Goal: Information Seeking & Learning: Find specific fact

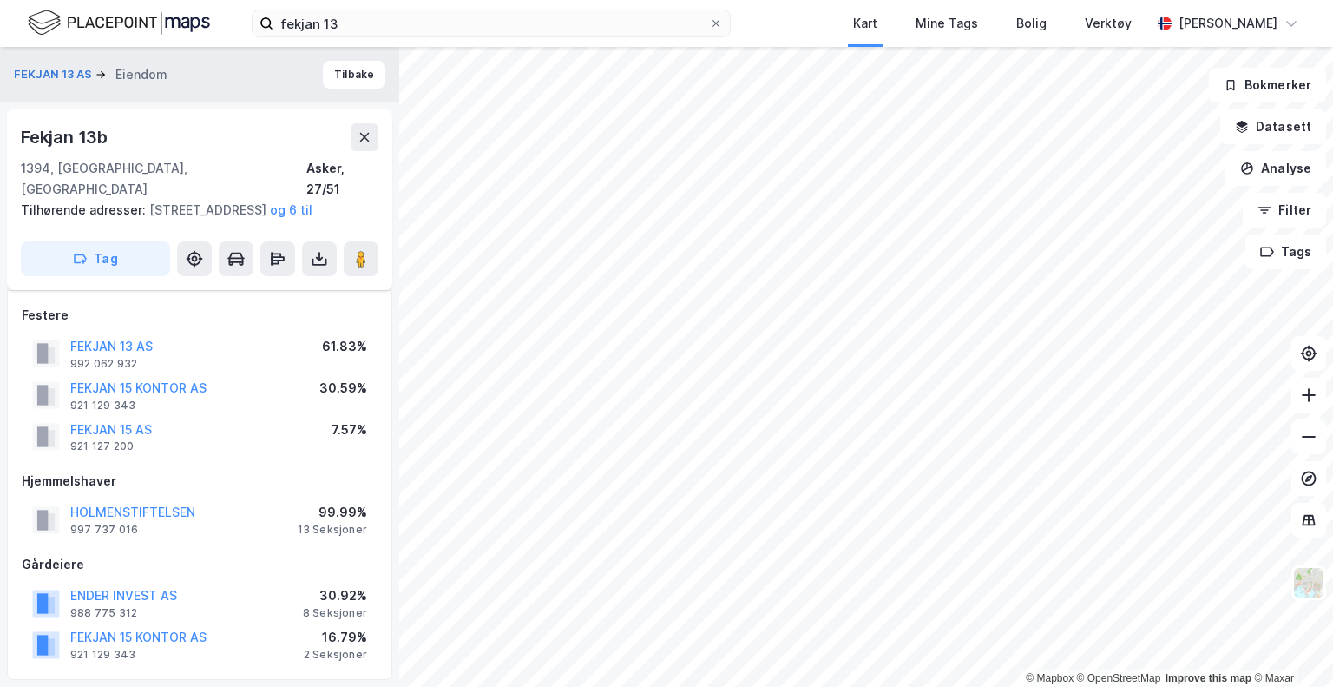
scroll to position [314, 0]
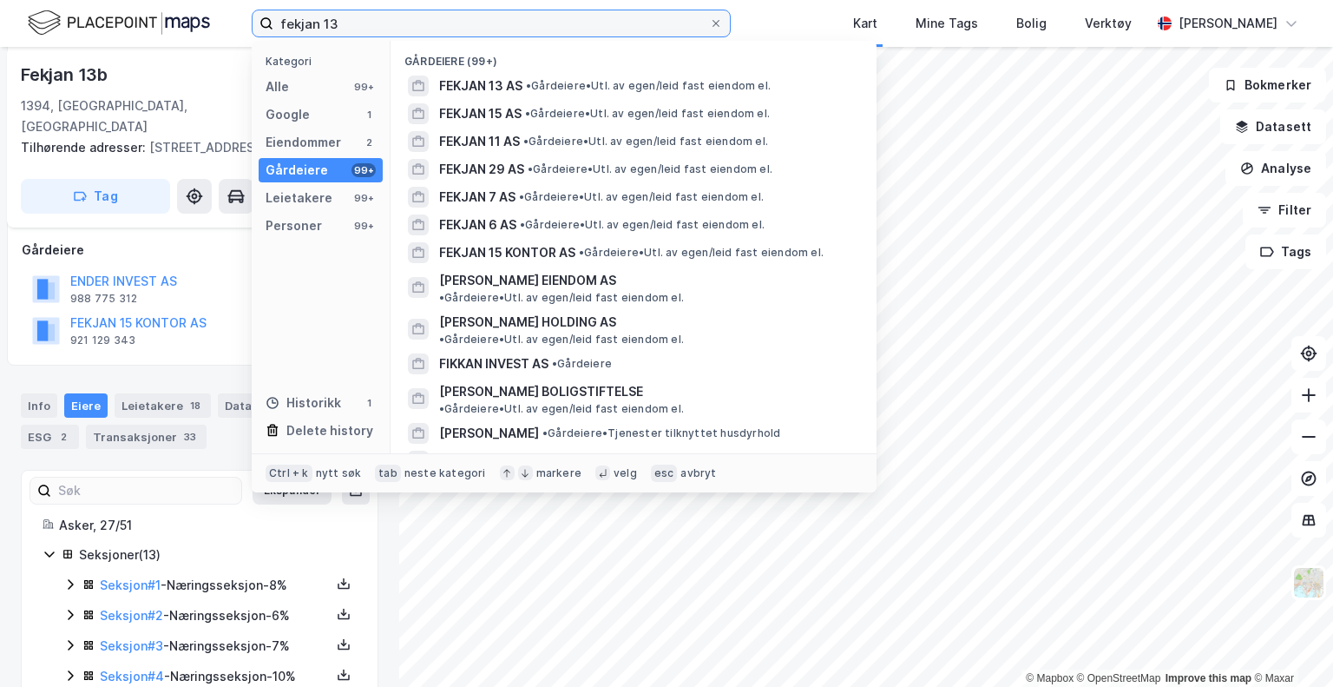
drag, startPoint x: 369, startPoint y: 23, endPoint x: 237, endPoint y: 13, distance: 132.3
click at [239, 14] on div "fekjan 13 Kategori Alle 99+ Google 1 Eiendommer 2 Gårdeiere 99+ Leietakere 99+ …" at bounding box center [666, 23] width 1333 height 47
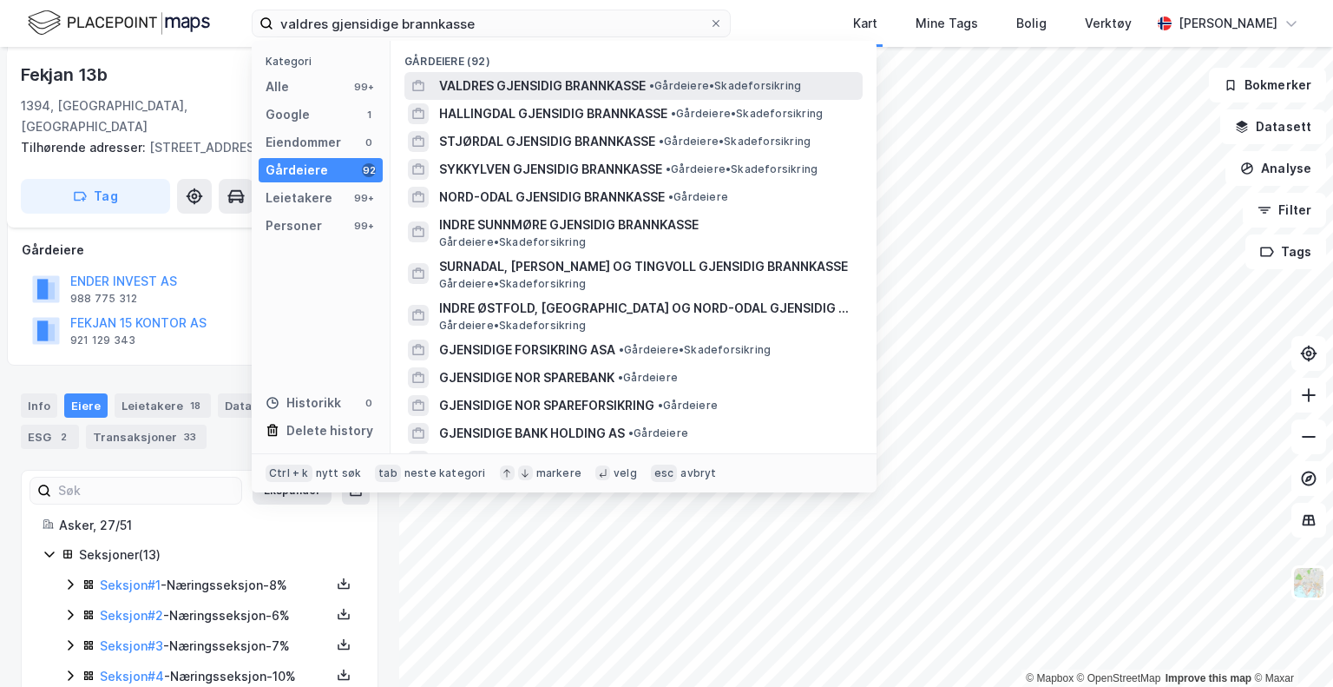
click at [502, 93] on span "VALDRES GJENSIDIG BRANNKASSE" at bounding box center [542, 86] width 207 height 21
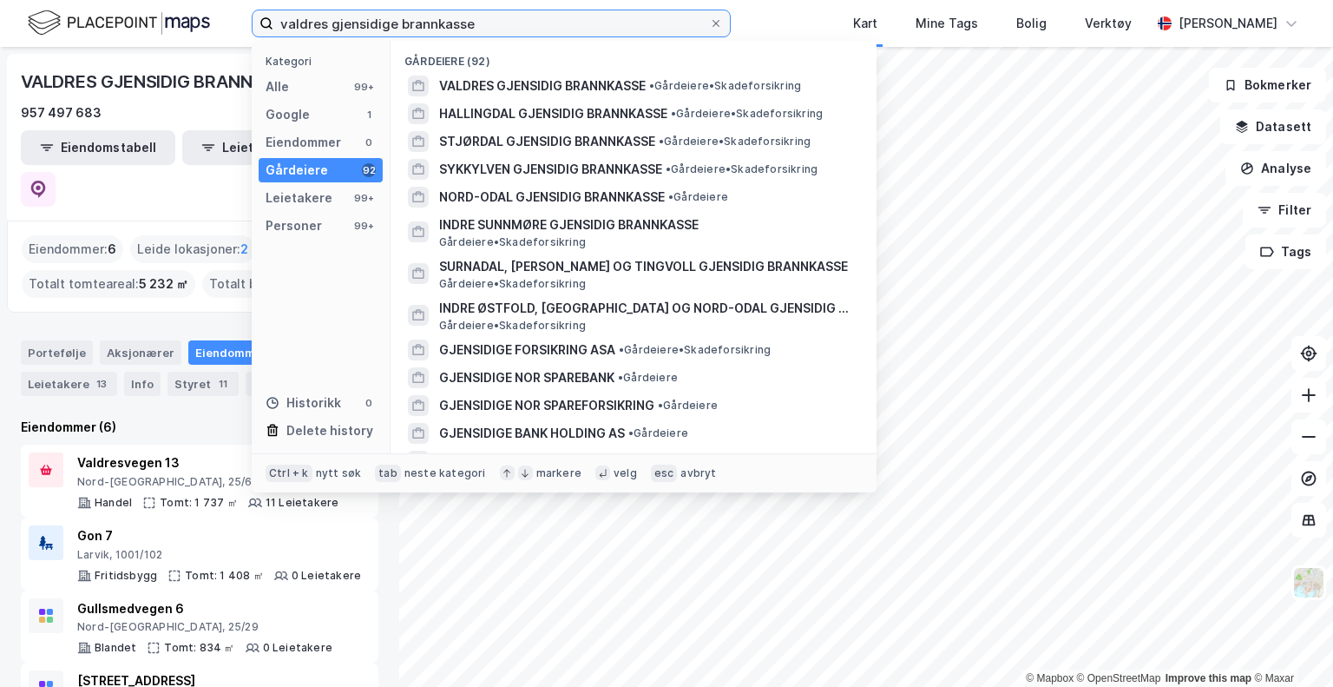
drag, startPoint x: 488, startPoint y: 17, endPoint x: 275, endPoint y: 30, distance: 213.1
click at [276, 30] on input "valdres gjensidige brannkasse" at bounding box center [491, 23] width 436 height 26
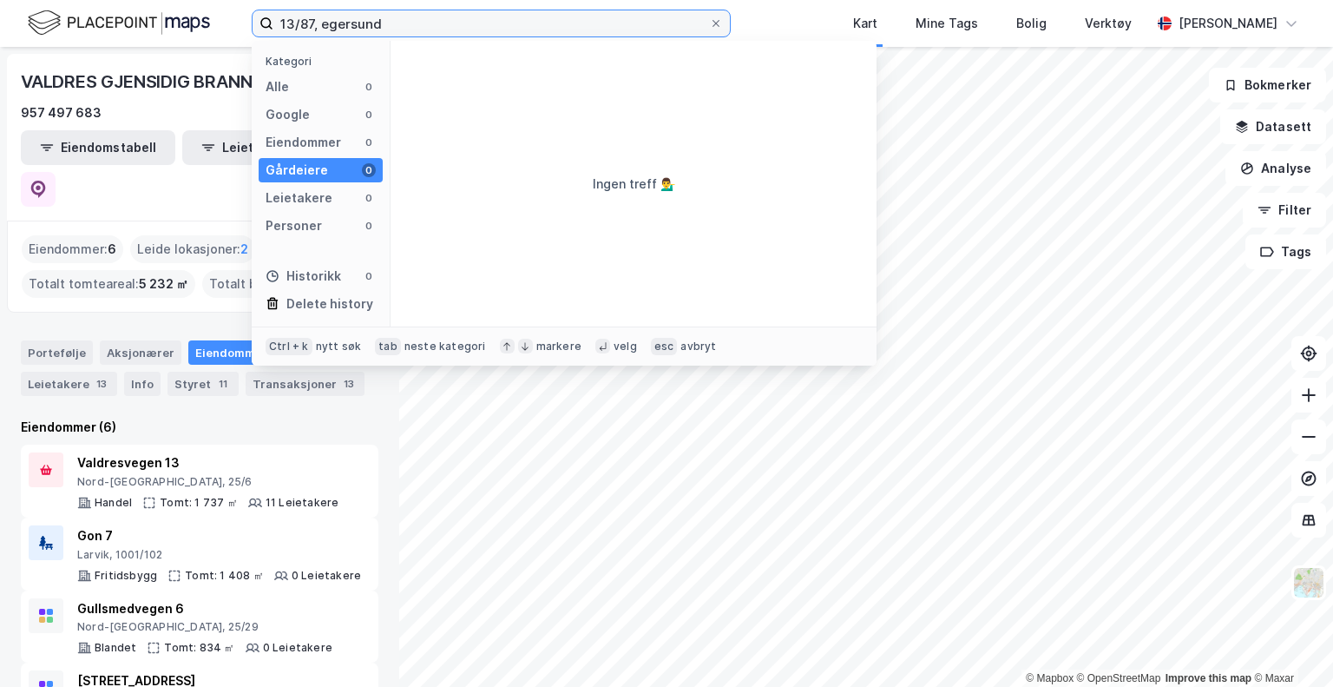
click at [393, 22] on input "13/87, egersund" at bounding box center [491, 23] width 436 height 26
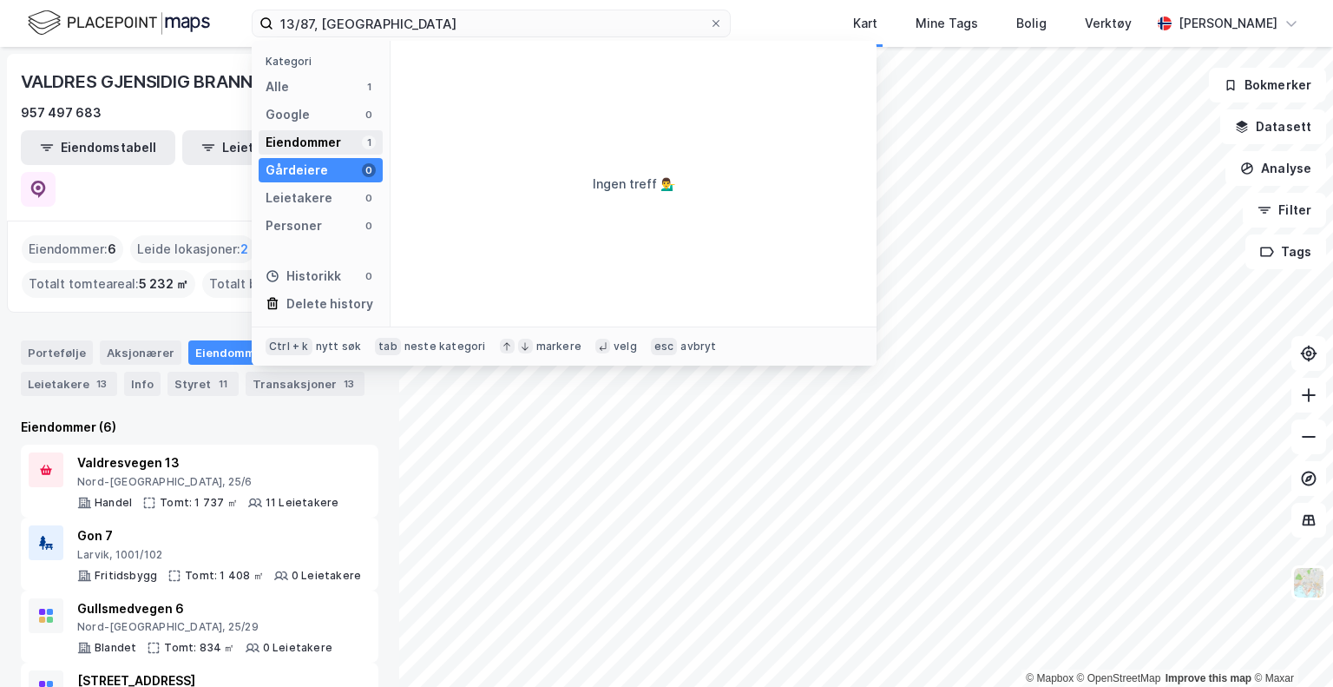
click at [313, 152] on div "Eiendommer" at bounding box center [304, 142] width 76 height 21
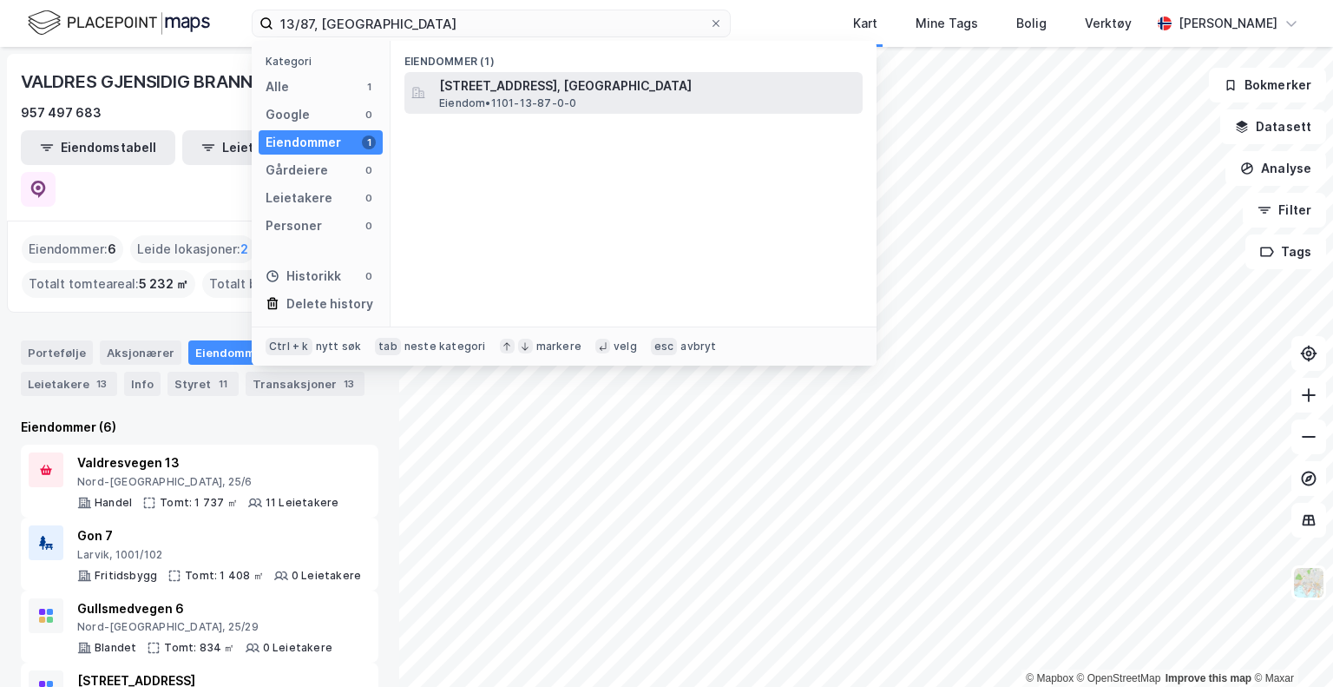
click at [576, 98] on div "[STREET_ADDRESS], [GEOGRAPHIC_DATA] • 1101-13-87-0-0" at bounding box center [649, 93] width 420 height 35
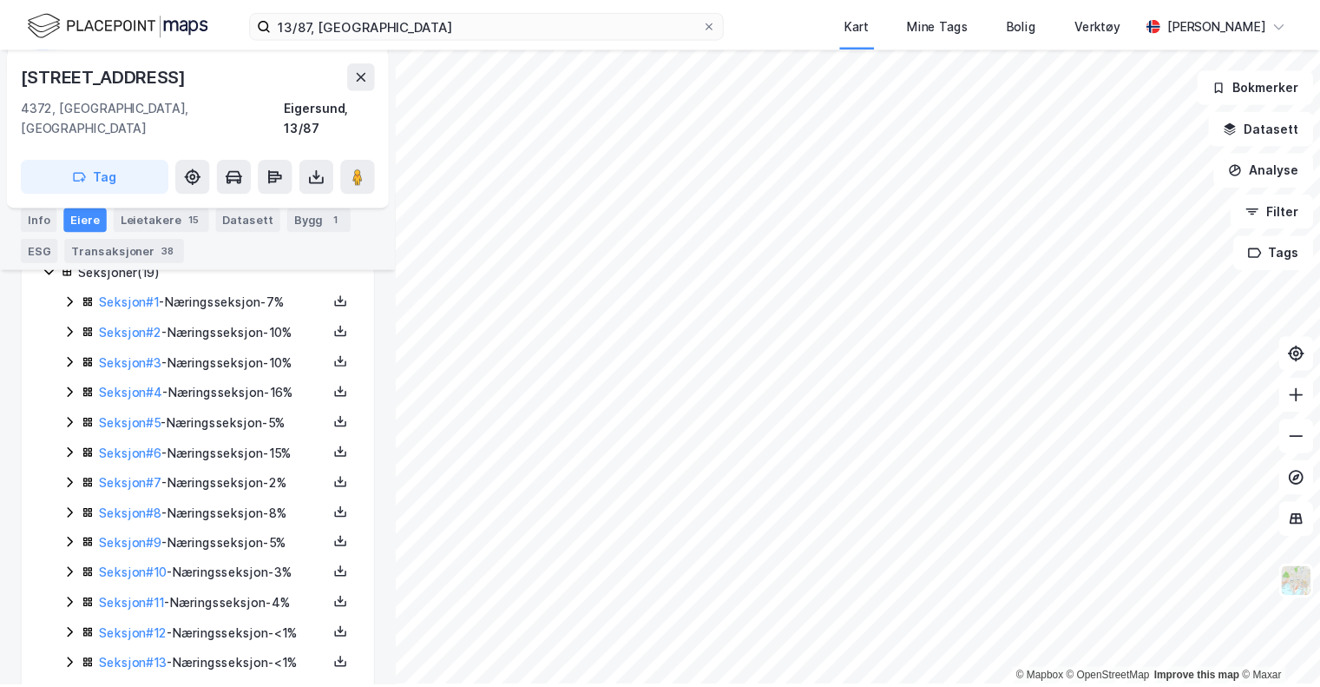
scroll to position [484, 0]
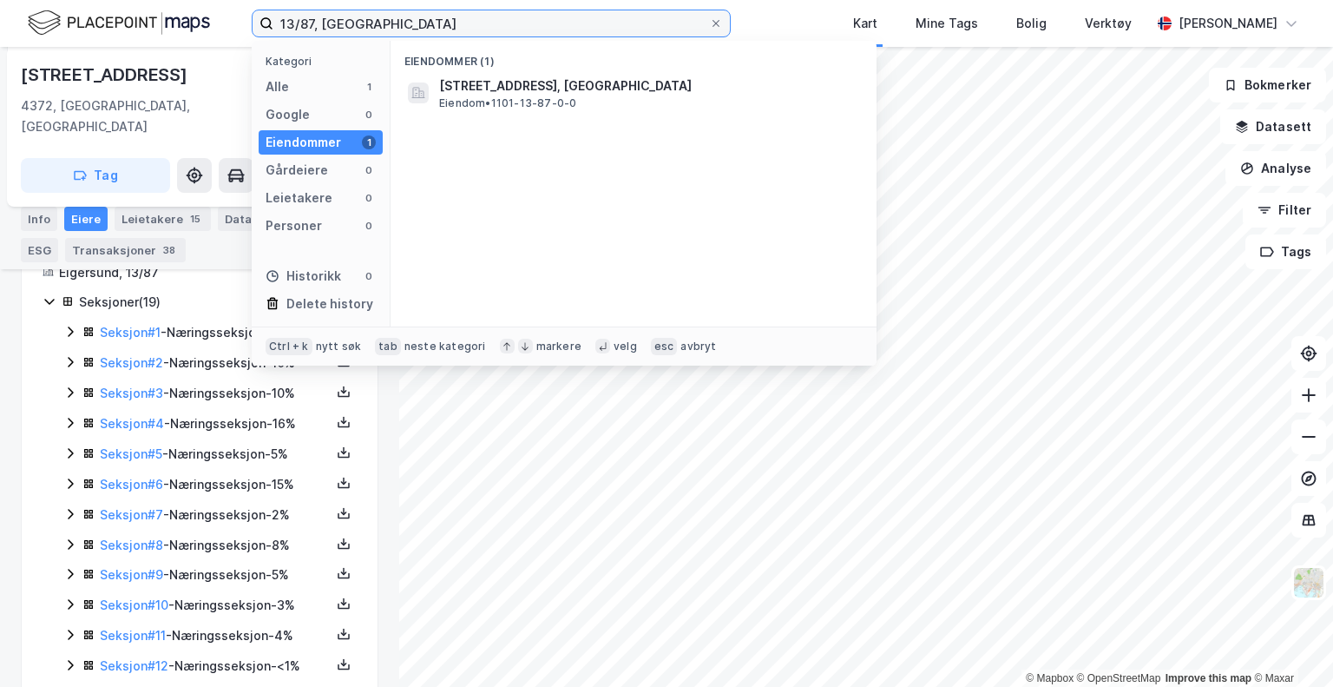
drag, startPoint x: 446, startPoint y: 10, endPoint x: 96, endPoint y: 0, distance: 350.0
click at [148, 3] on div "13/87, eigersund Kategori Alle 1 Google 0 Eiendommer 1 Gårdeiere 0 Leietakere 0…" at bounding box center [666, 23] width 1333 height 47
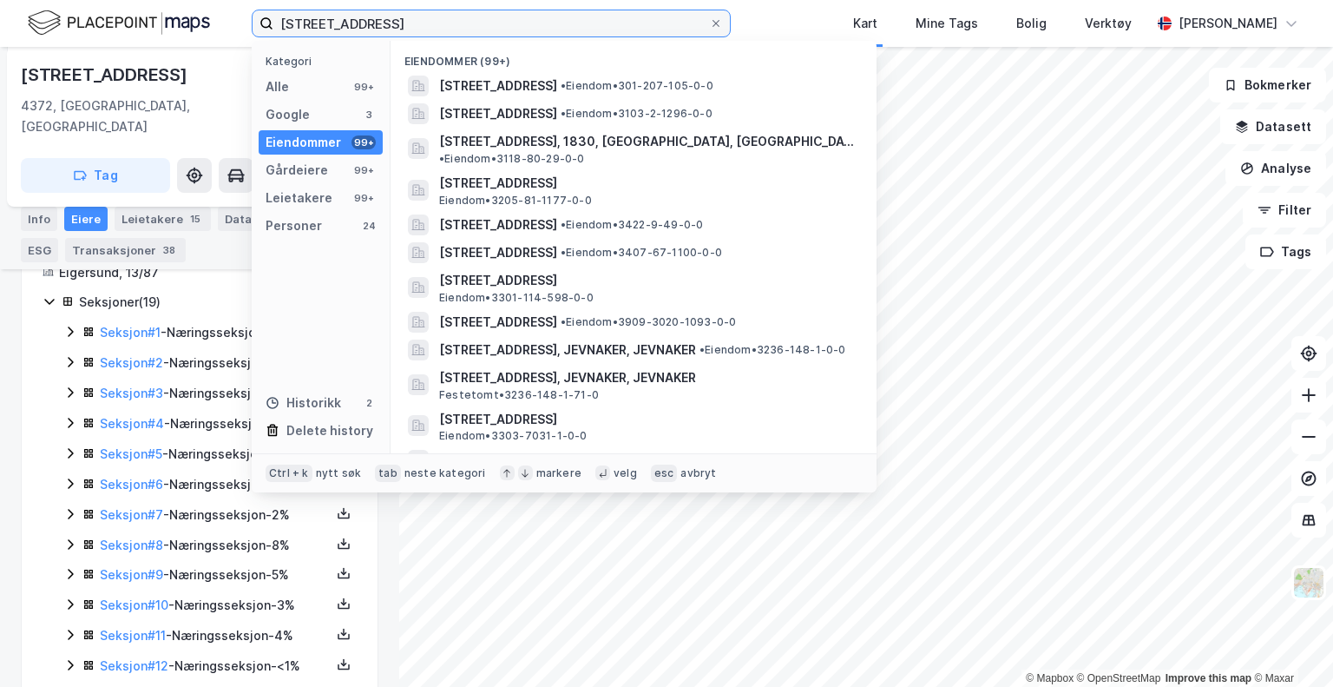
type input "[STREET_ADDRESS]"
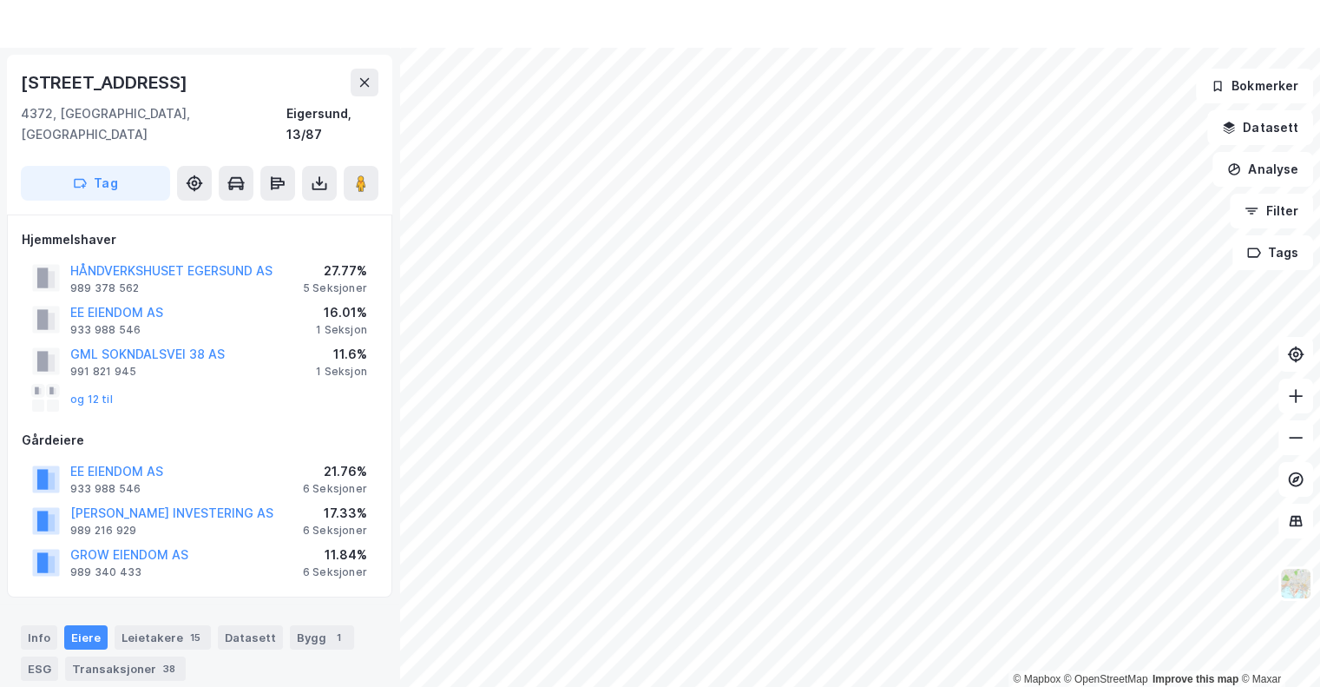
scroll to position [0, 0]
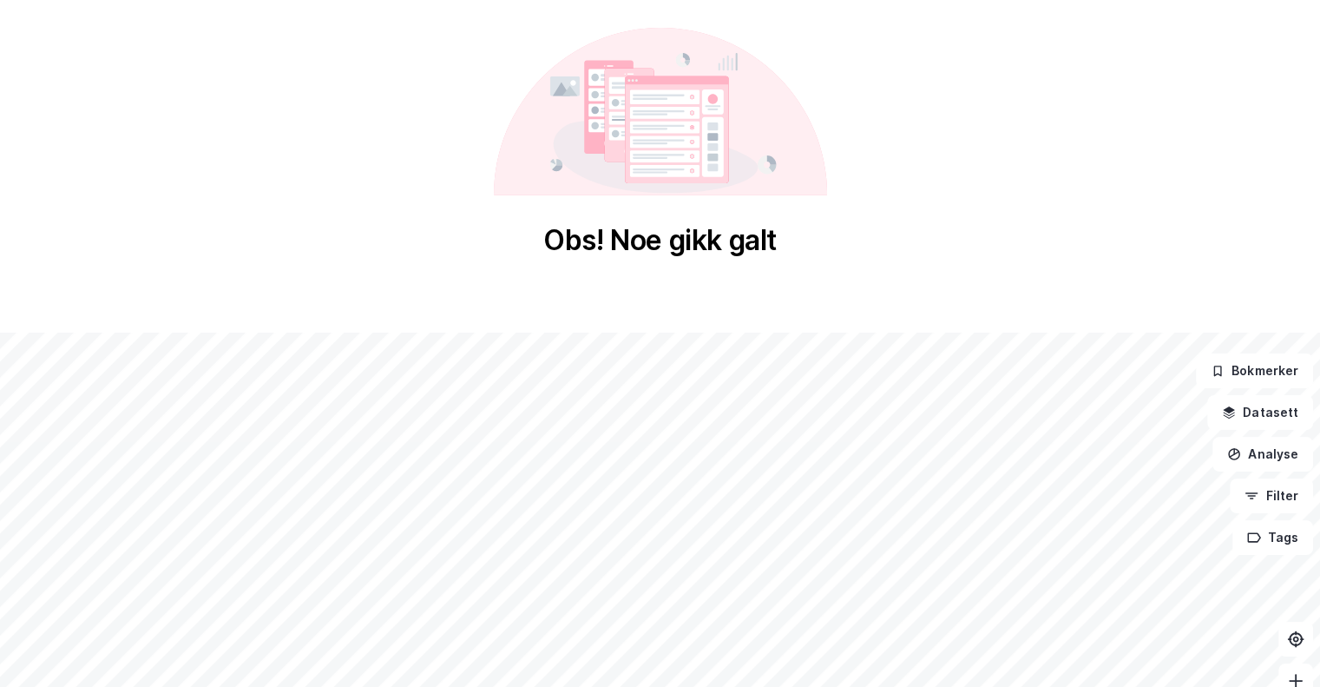
click at [635, 155] on icon at bounding box center [663, 156] width 69 height 12
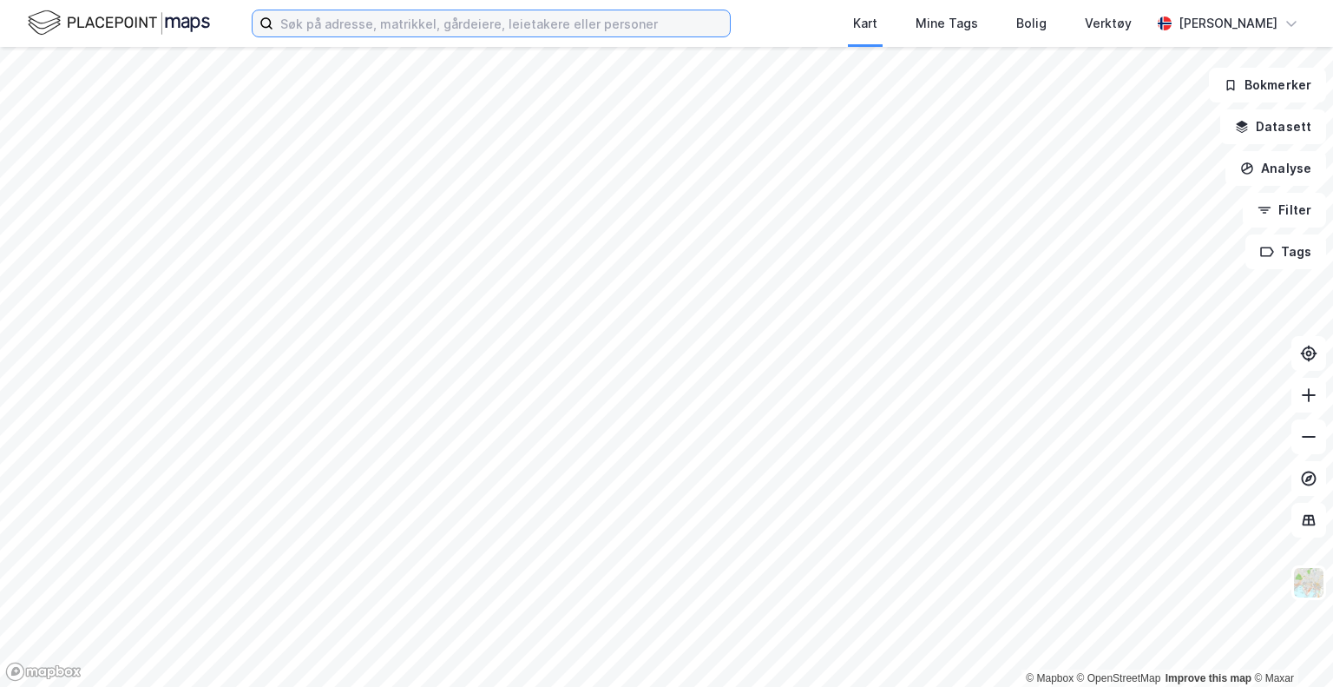
click at [356, 10] on input at bounding box center [501, 23] width 457 height 26
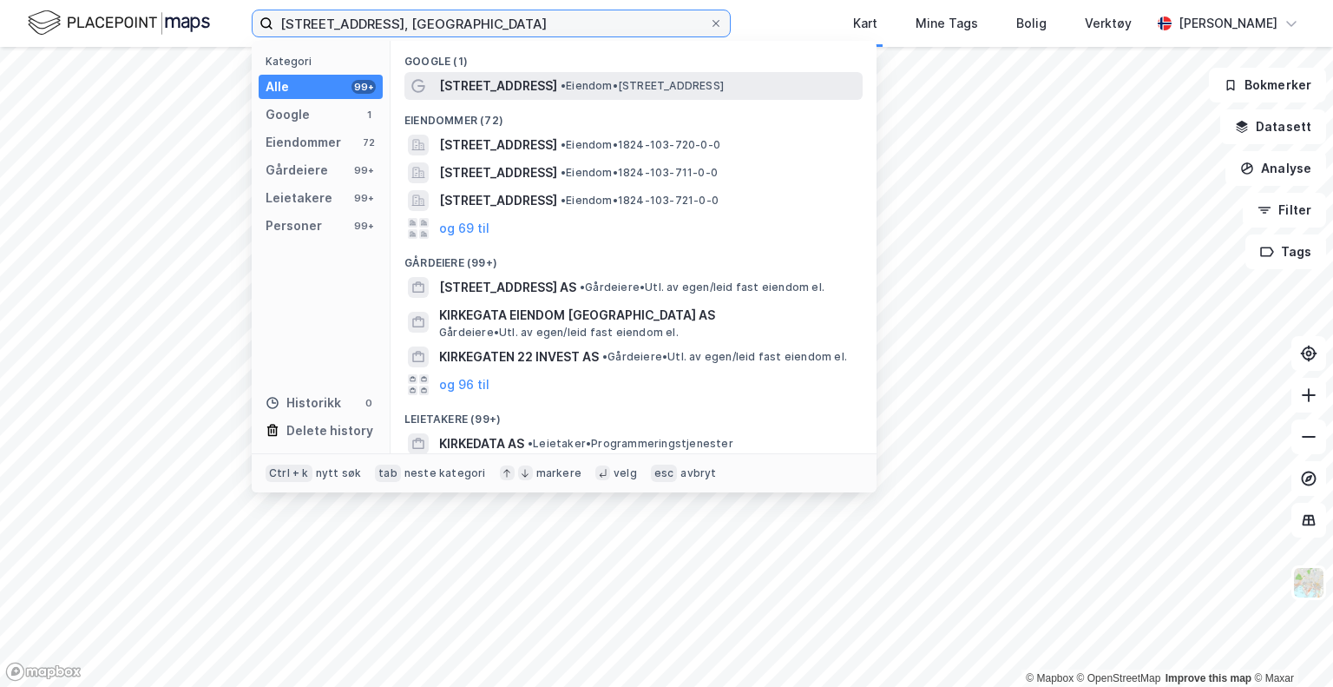
type input "kirkegata 22, mosjøen"
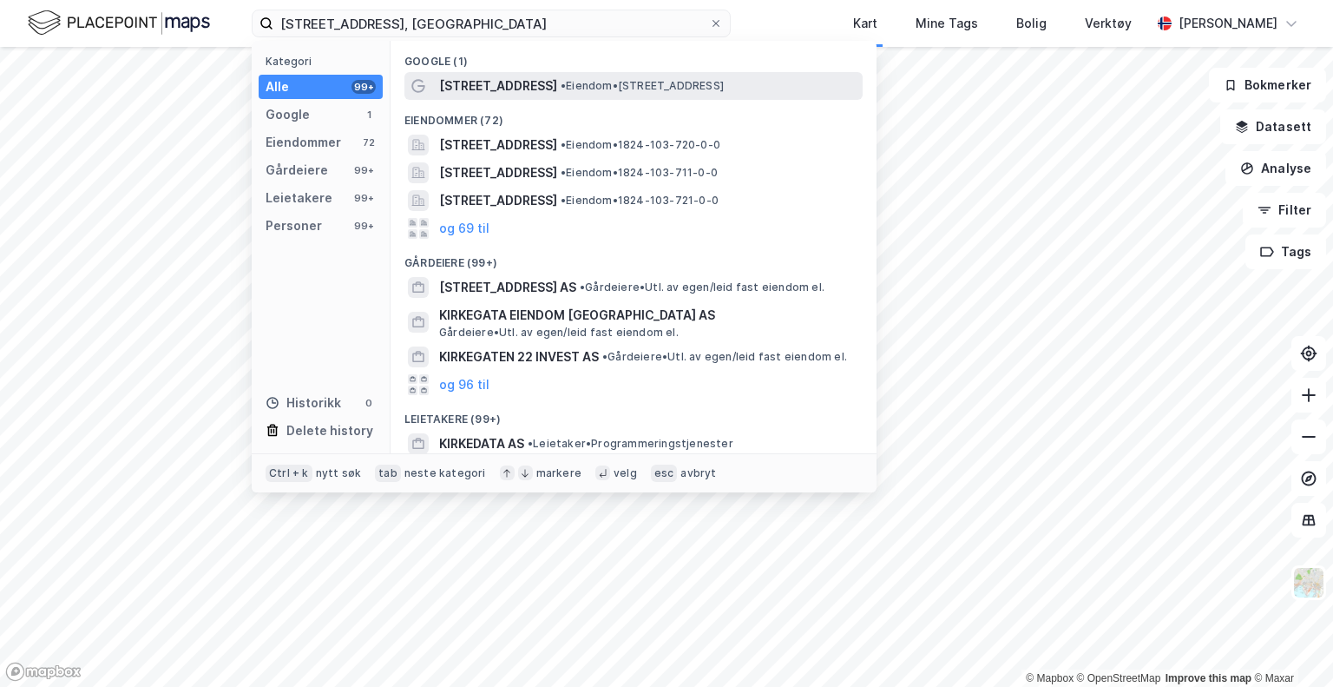
click at [484, 86] on span "Kirkegata 22" at bounding box center [498, 86] width 118 height 21
